Goal: Check status: Check status

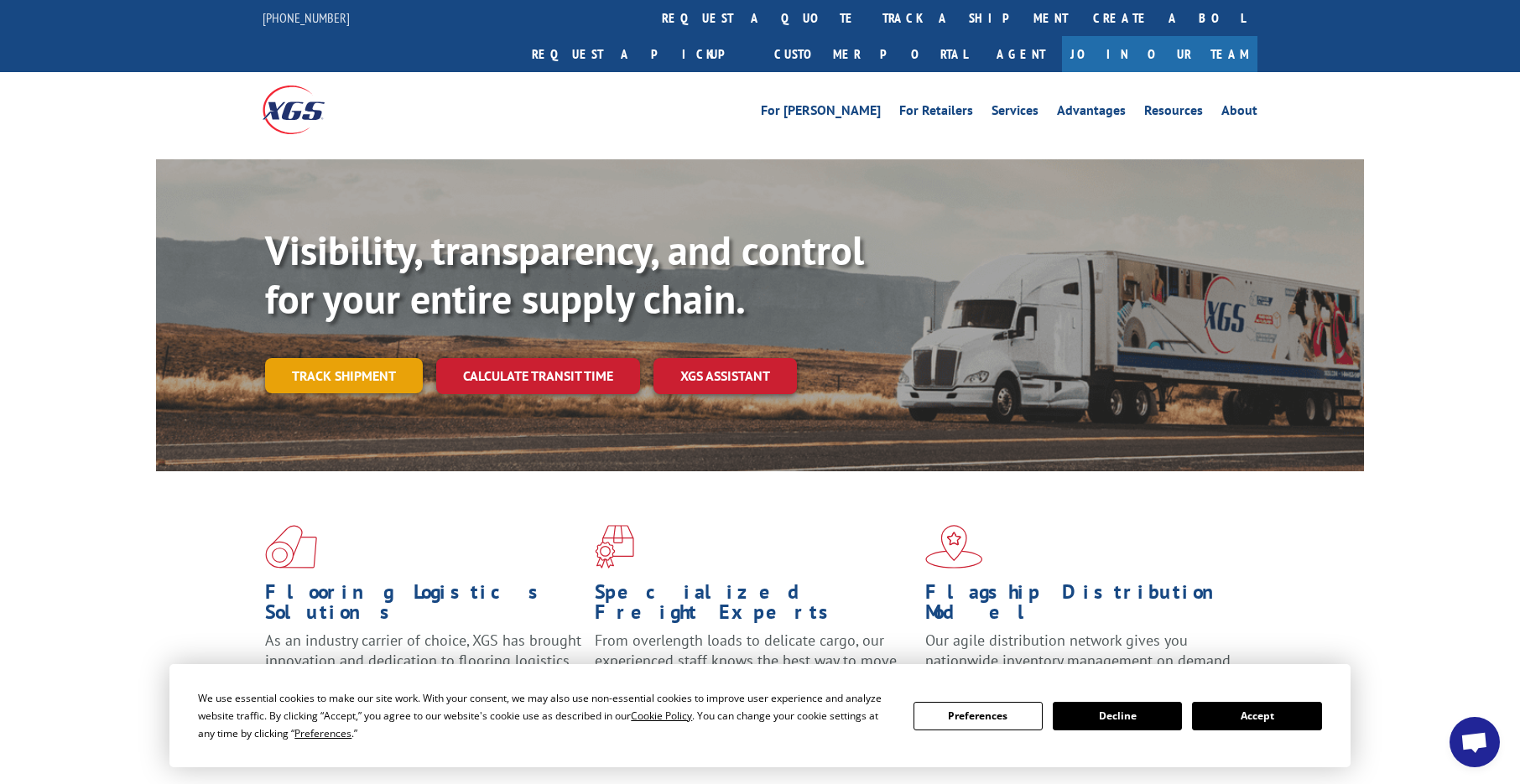
click at [319, 358] on link "Track shipment" at bounding box center [344, 376] width 158 height 35
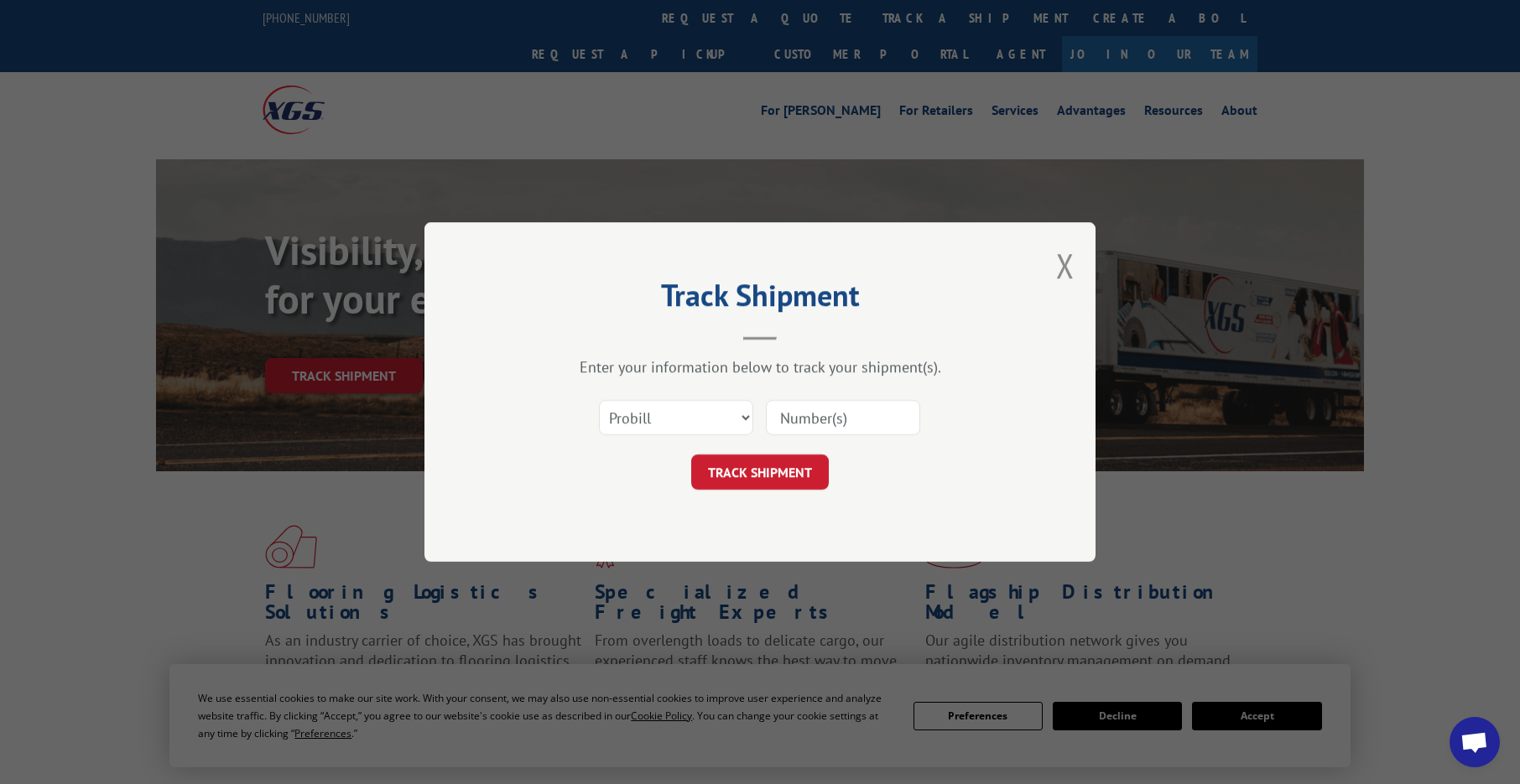
click at [860, 426] on input at bounding box center [843, 418] width 154 height 35
type input "6865549"
click at [722, 470] on button "TRACK SHIPMENT" at bounding box center [760, 472] width 138 height 35
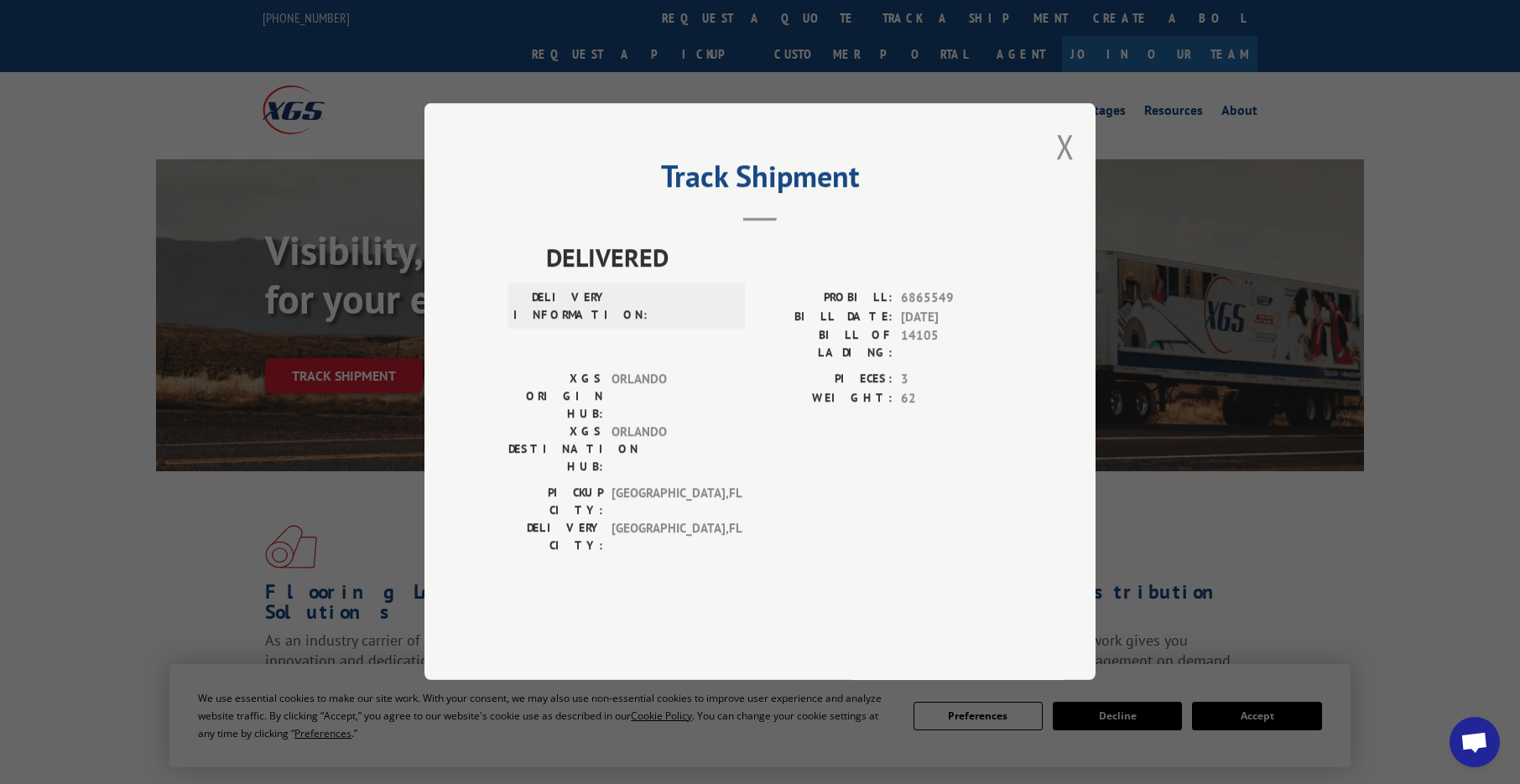
drag, startPoint x: 1081, startPoint y: 183, endPoint x: 1002, endPoint y: 229, distance: 91.4
click at [1080, 184] on div "Track Shipment DELIVERED DELIVERY INFORMATION: PROBILL: 6865549 BILL DATE: [DAT…" at bounding box center [759, 392] width 671 height 577
drag, startPoint x: 1059, startPoint y: 181, endPoint x: 799, endPoint y: 312, distance: 291.1
click at [1059, 168] on button "Close modal" at bounding box center [1065, 146] width 19 height 45
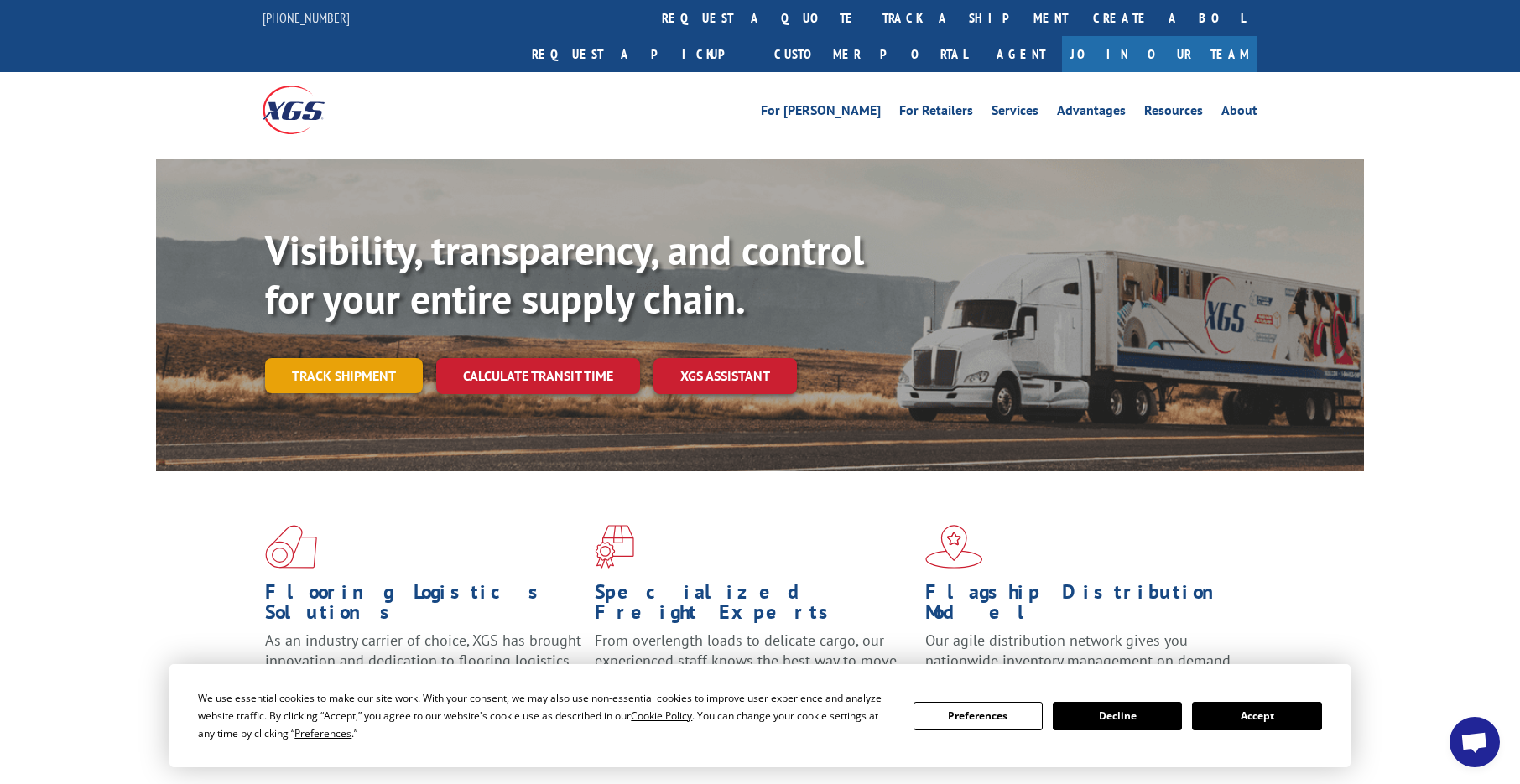
click at [328, 358] on link "Track shipment" at bounding box center [344, 376] width 158 height 35
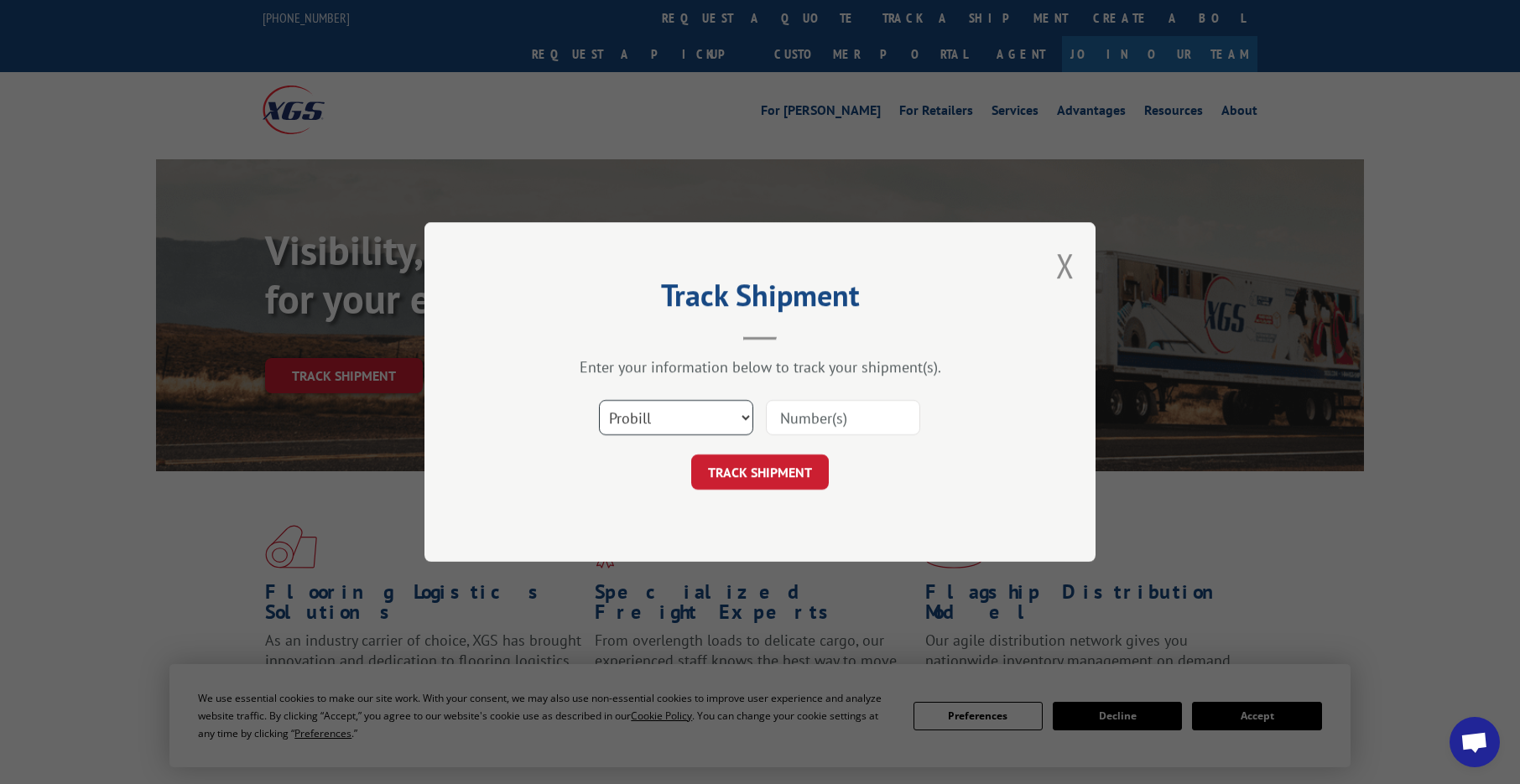
click at [654, 414] on select "Select category... Probill BOL PO" at bounding box center [676, 418] width 154 height 35
select select "bol"
click at [599, 400] on select "Select category... Probill BOL PO" at bounding box center [676, 418] width 154 height 35
click at [824, 410] on input at bounding box center [843, 418] width 154 height 35
type input "6865549"
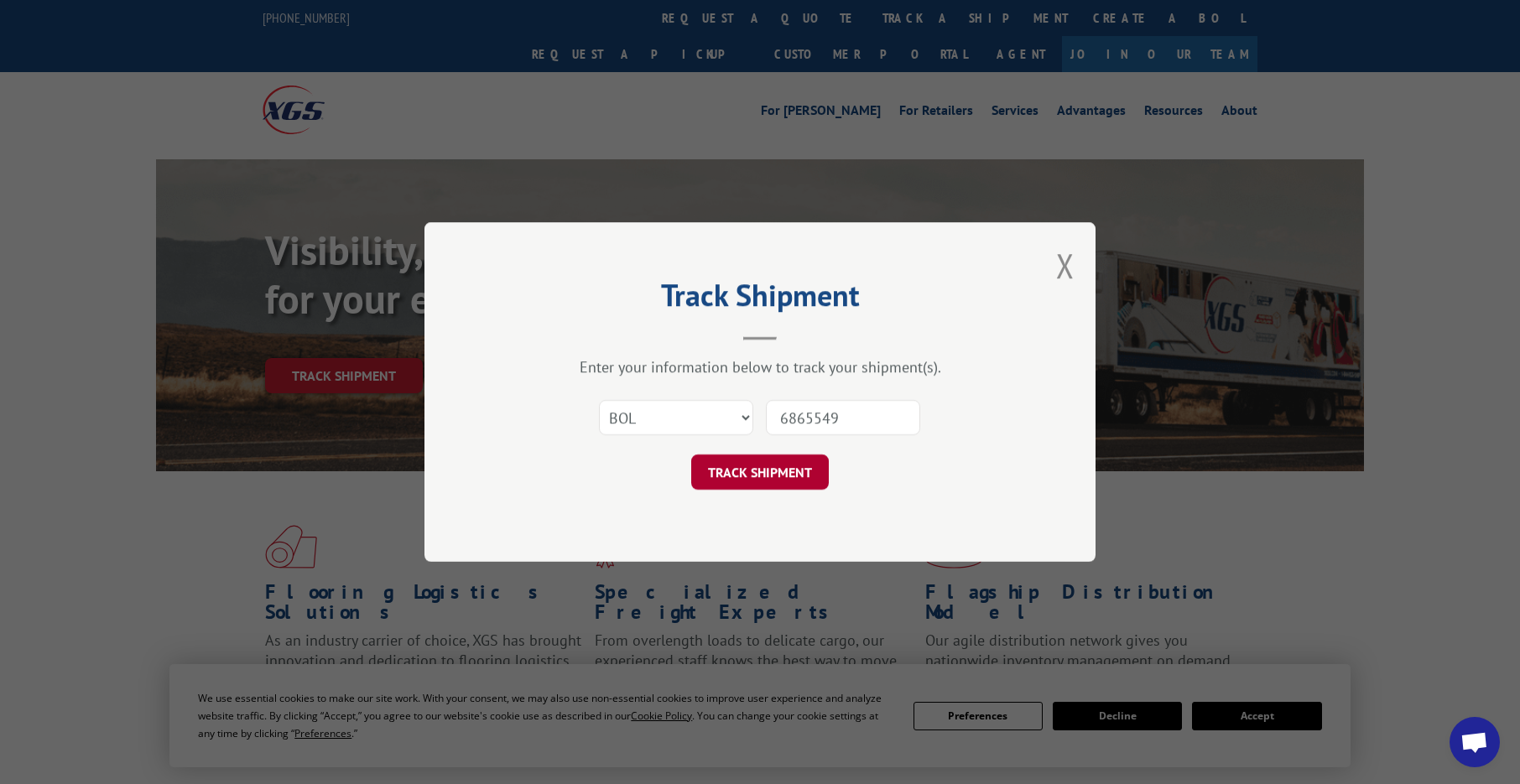
click at [758, 472] on button "TRACK SHIPMENT" at bounding box center [760, 472] width 138 height 35
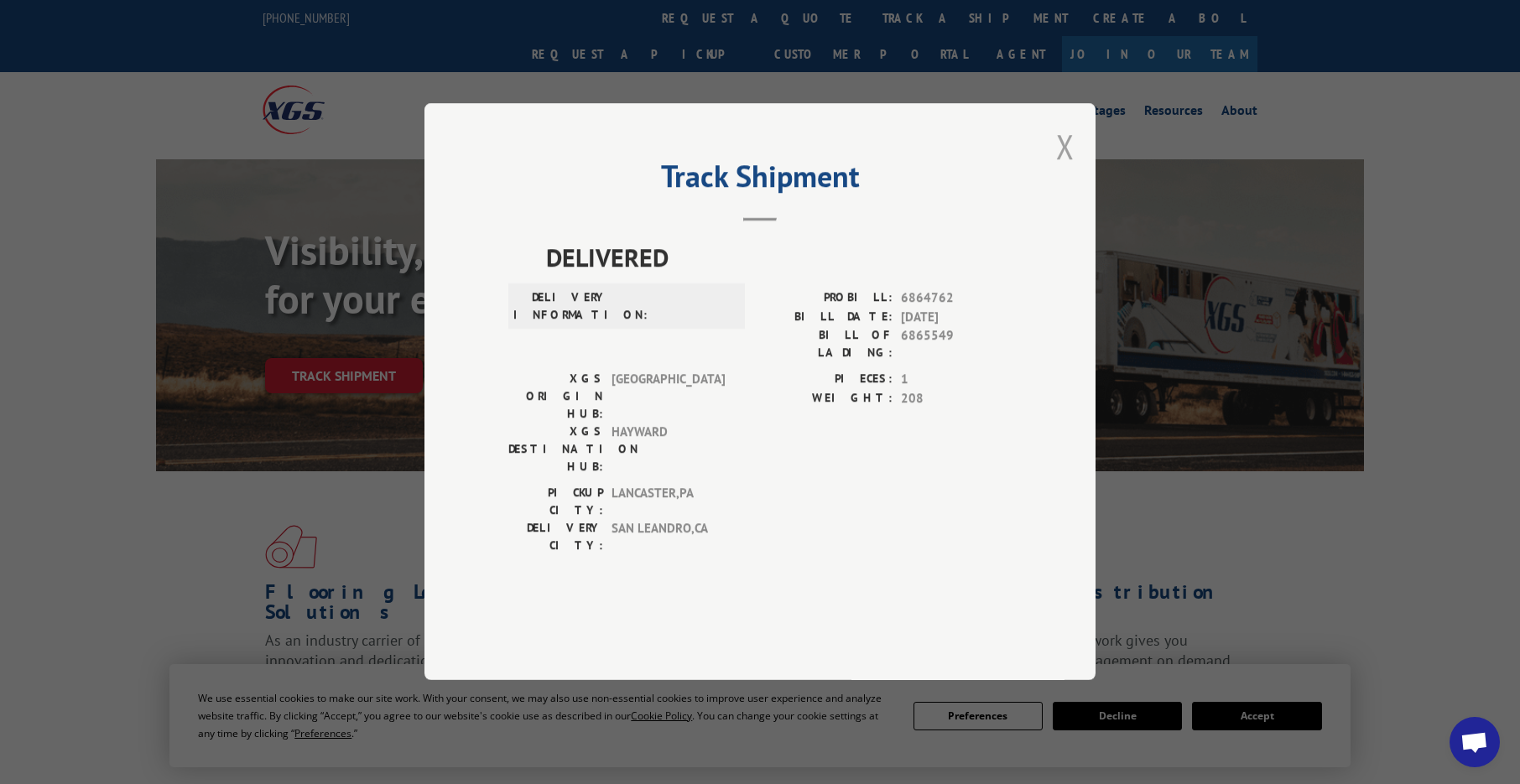
click at [1060, 168] on button "Close modal" at bounding box center [1065, 146] width 19 height 45
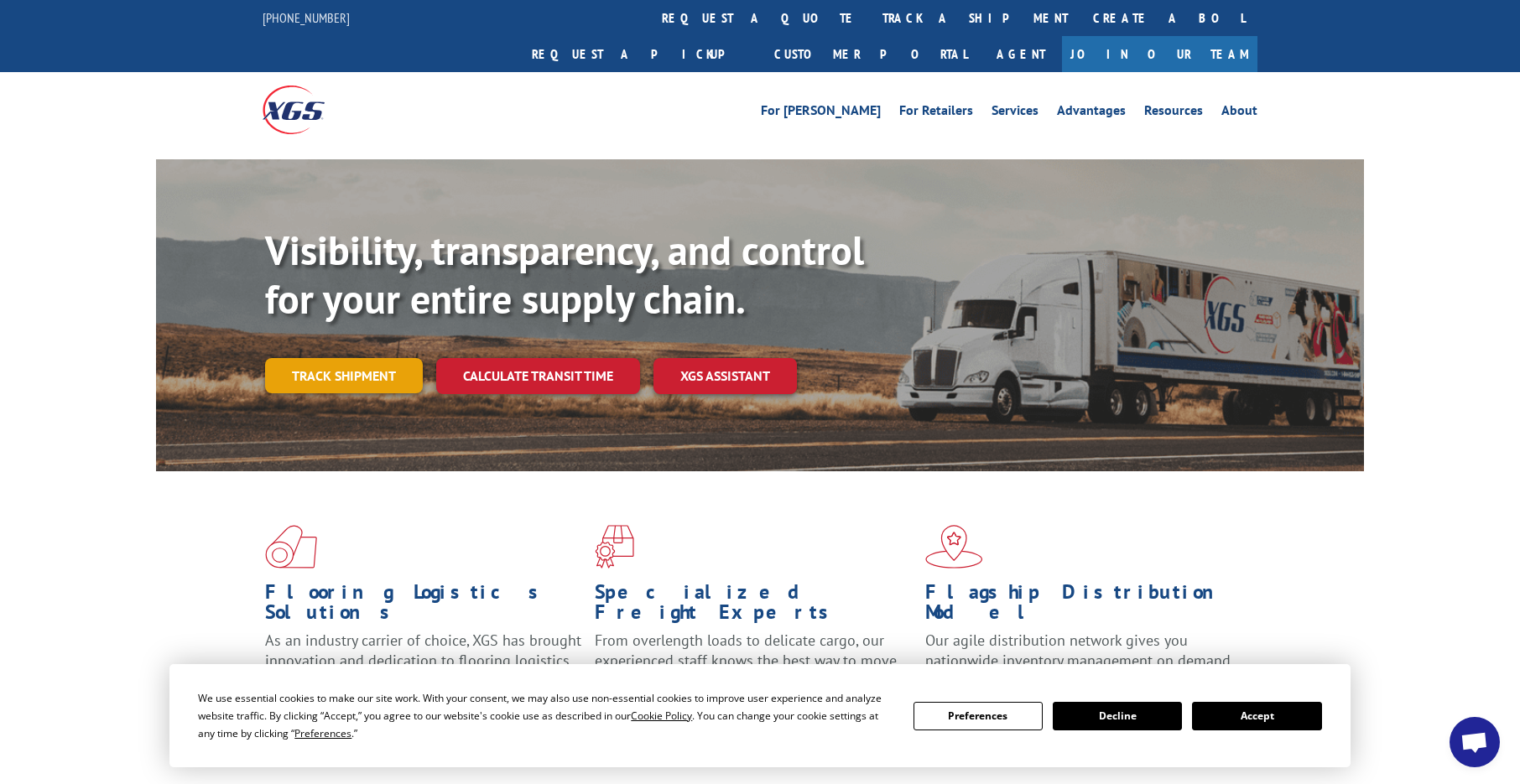
click at [328, 358] on link "Track shipment" at bounding box center [344, 376] width 158 height 35
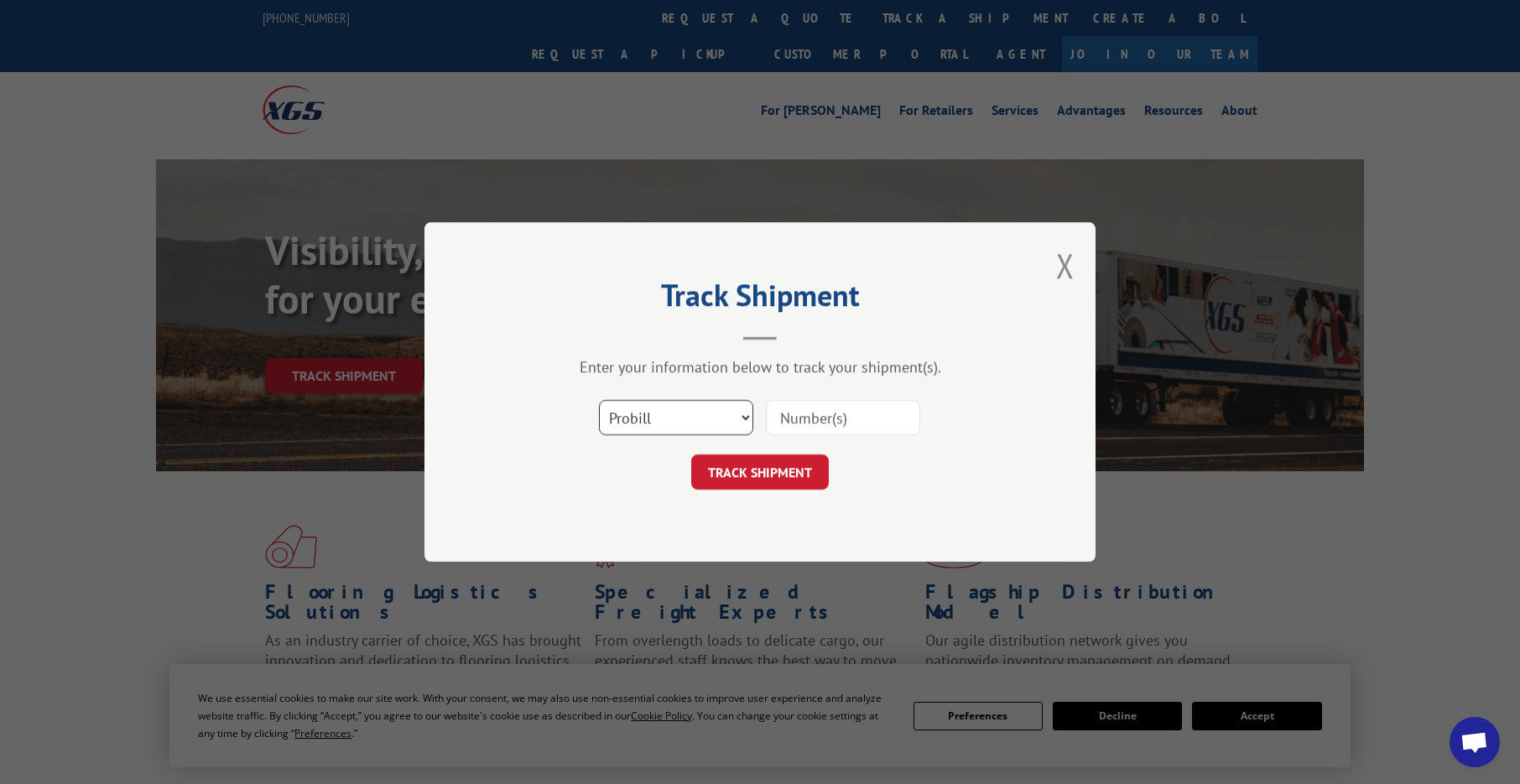
click at [599, 418] on select "Select category... Probill BOL PO" at bounding box center [676, 418] width 154 height 35
select select "bol"
click at [599, 400] on select "Select category... Probill BOL PO" at bounding box center [676, 418] width 154 height 35
click at [888, 422] on input at bounding box center [843, 418] width 154 height 35
type input "6865549"
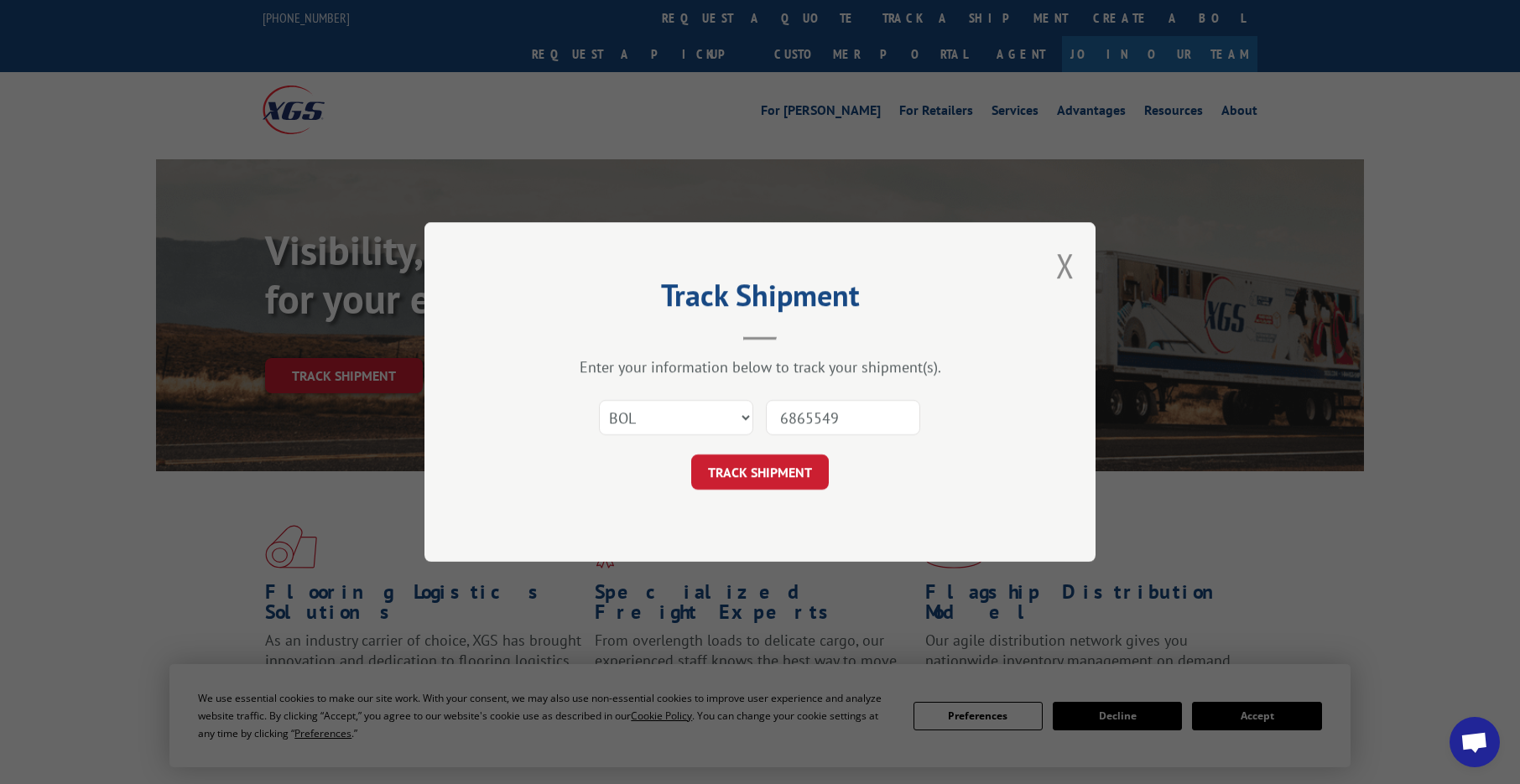
click button "TRACK SHIPMENT" at bounding box center [760, 472] width 138 height 35
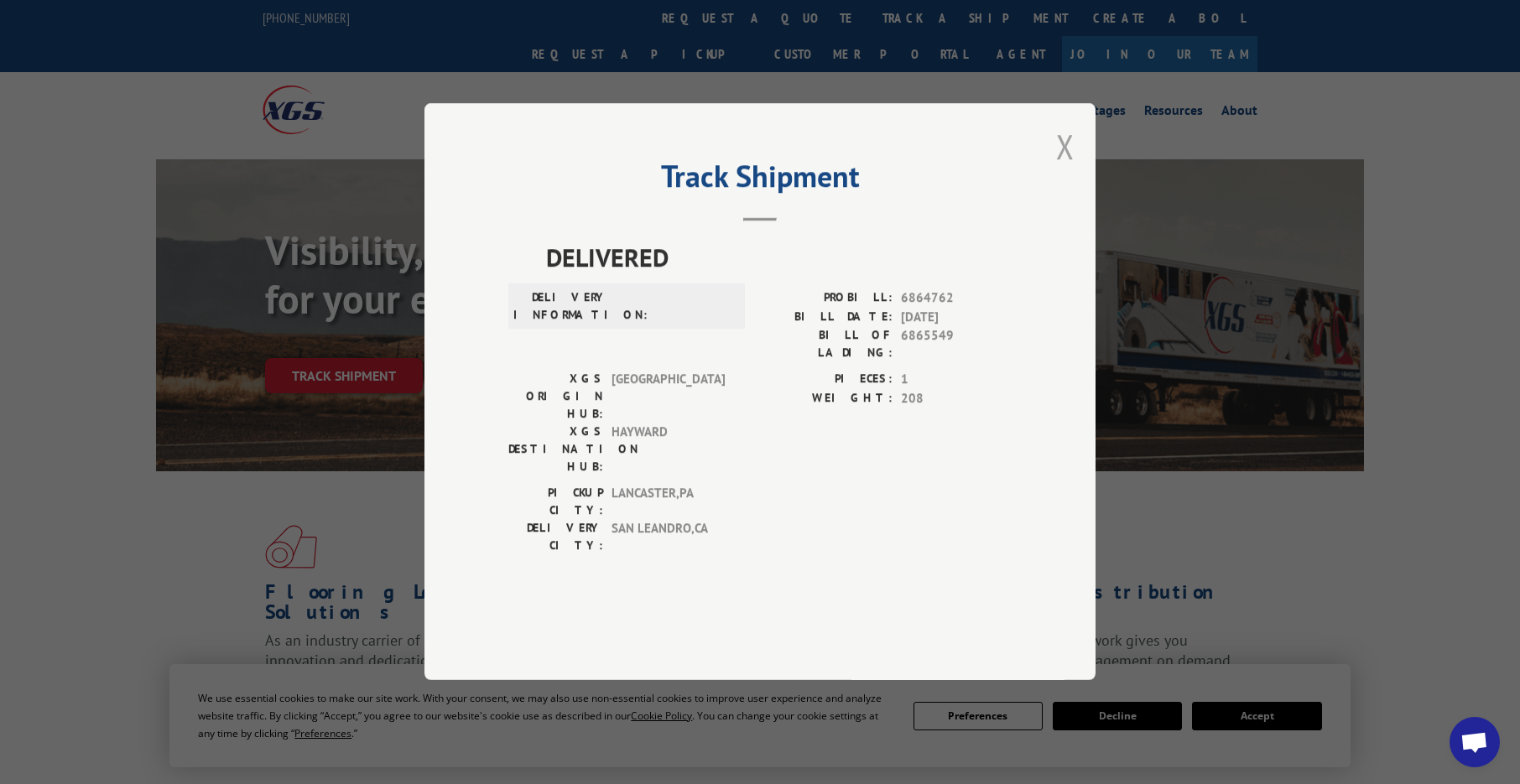
click at [1071, 168] on button "Close modal" at bounding box center [1065, 146] width 19 height 45
